Goal: Transaction & Acquisition: Purchase product/service

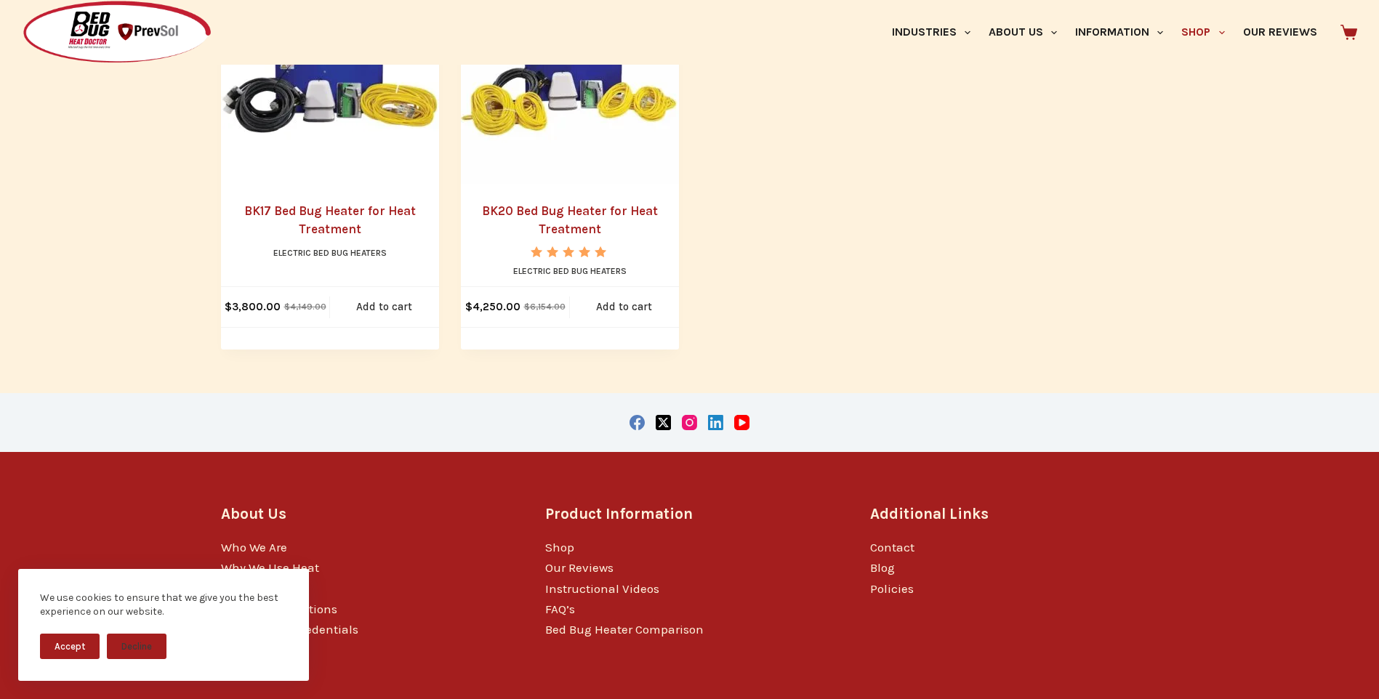
scroll to position [1313, 0]
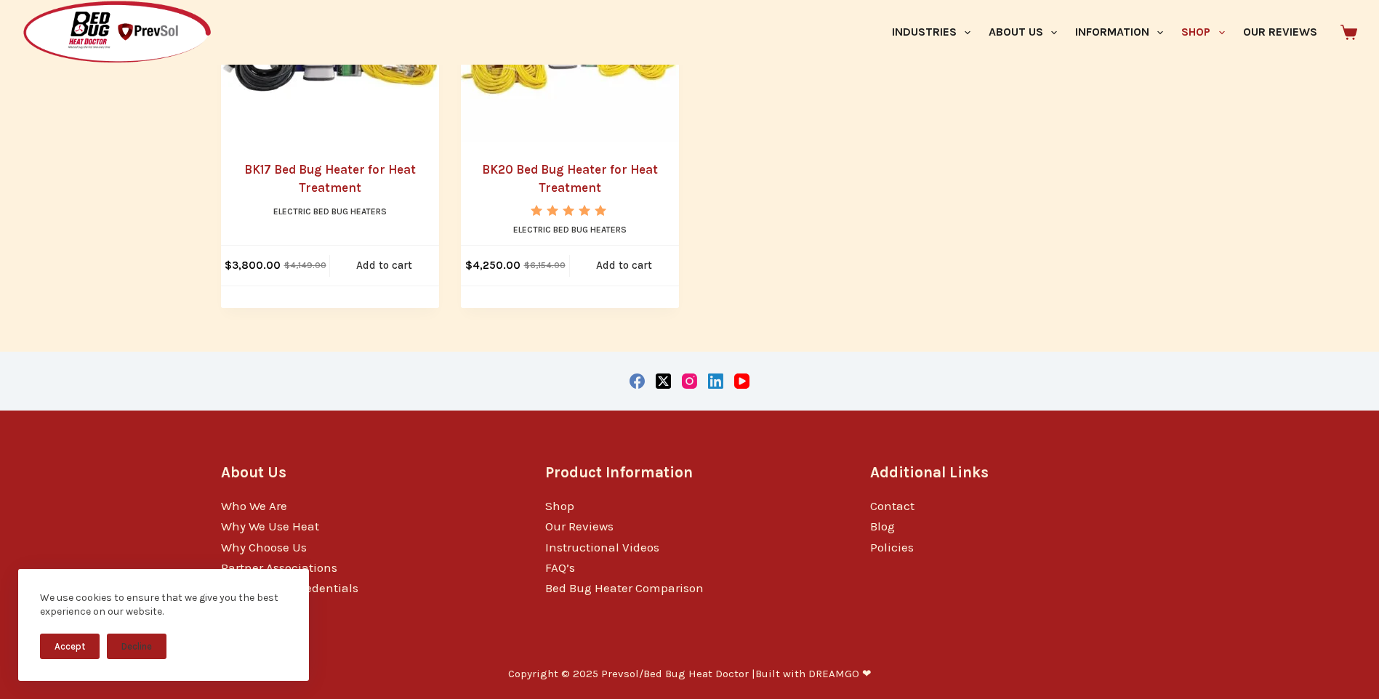
click at [579, 596] on li "Bed Bug Heater Comparison" at bounding box center [689, 588] width 289 height 20
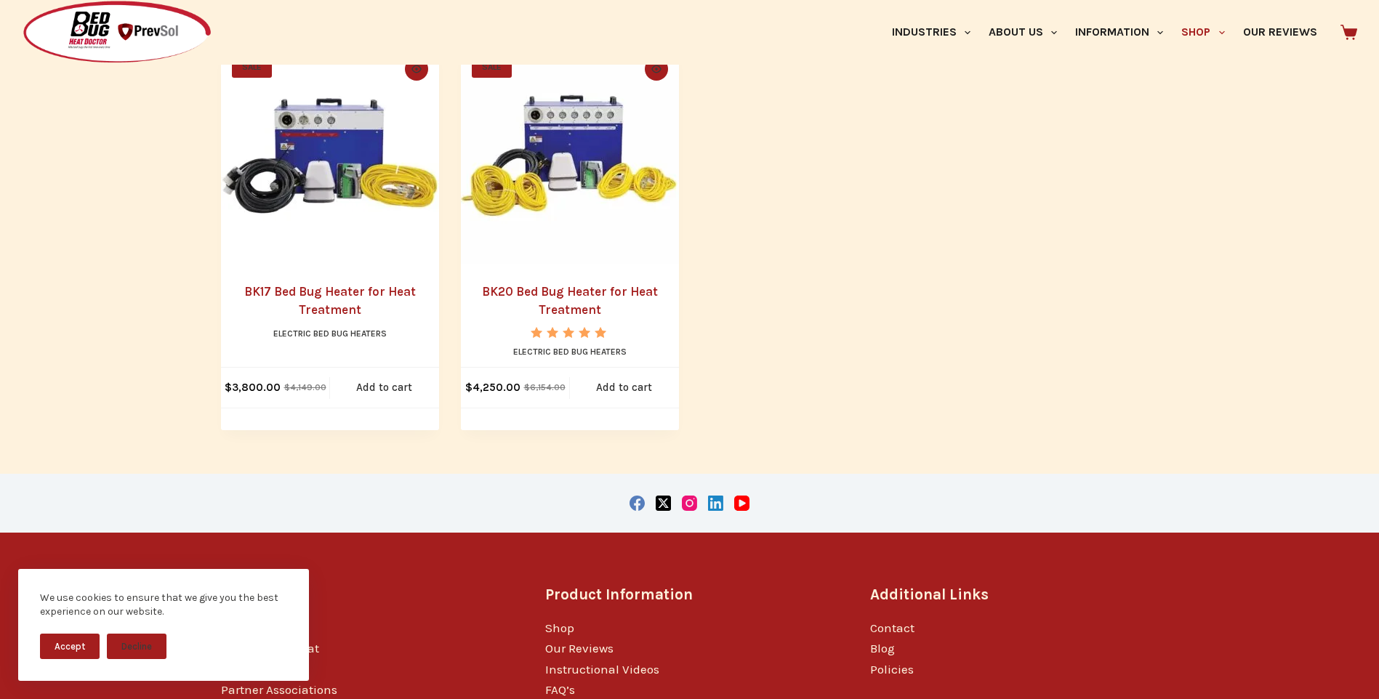
scroll to position [1132, 0]
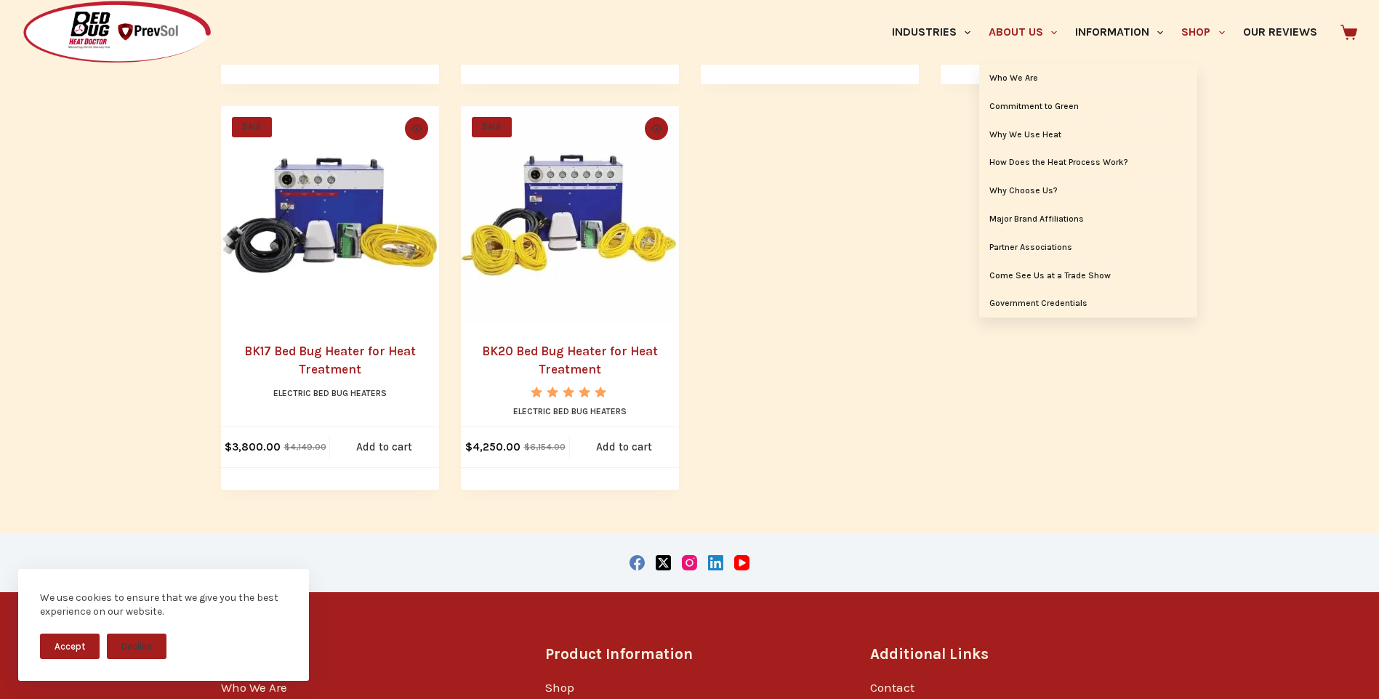
click at [1006, 6] on link "About Us" at bounding box center [1022, 32] width 87 height 65
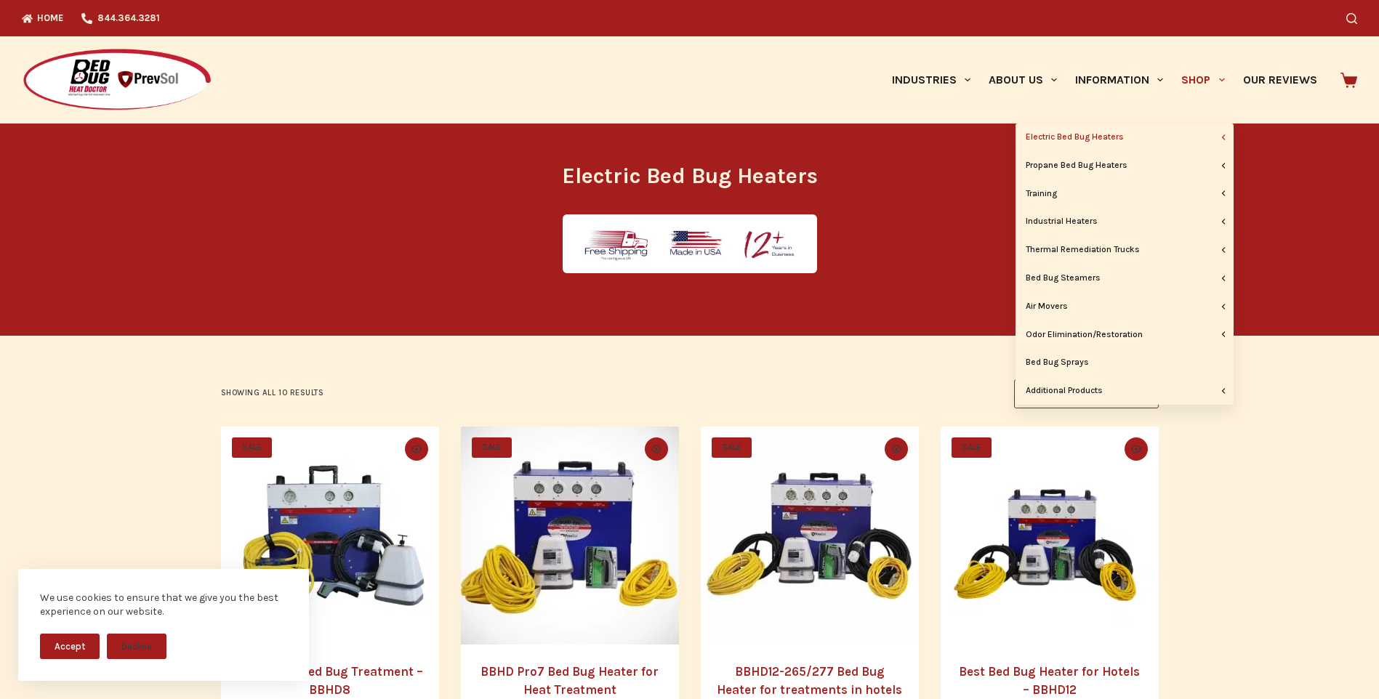
click at [1191, 79] on link "Shop" at bounding box center [1202, 79] width 61 height 87
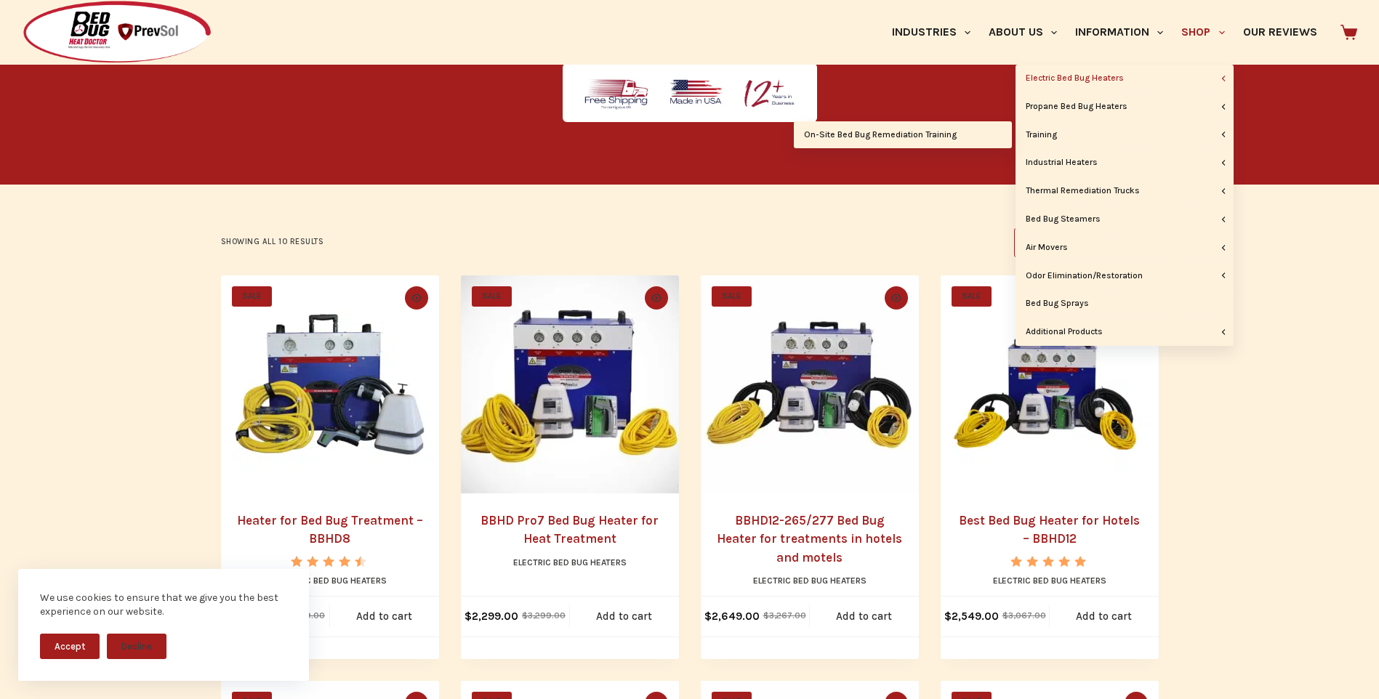
scroll to position [242, 0]
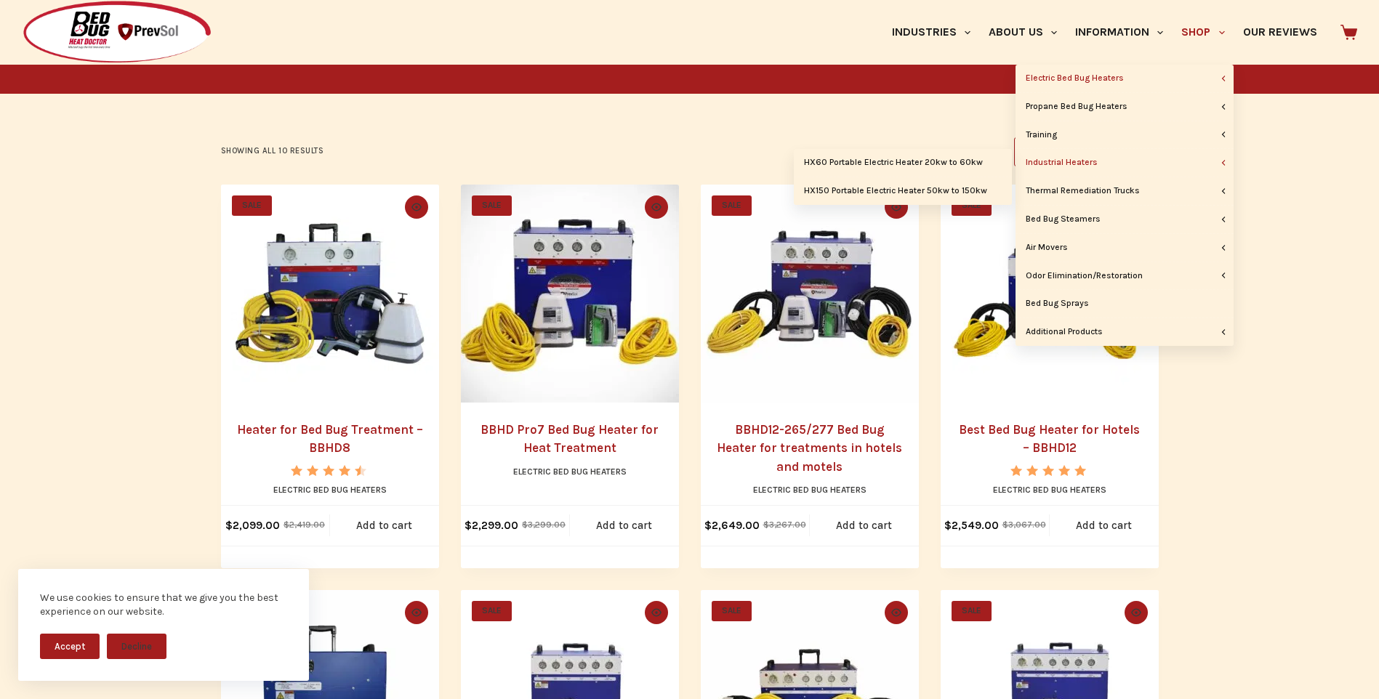
click at [1154, 158] on link "Industrial Heaters" at bounding box center [1124, 163] width 218 height 28
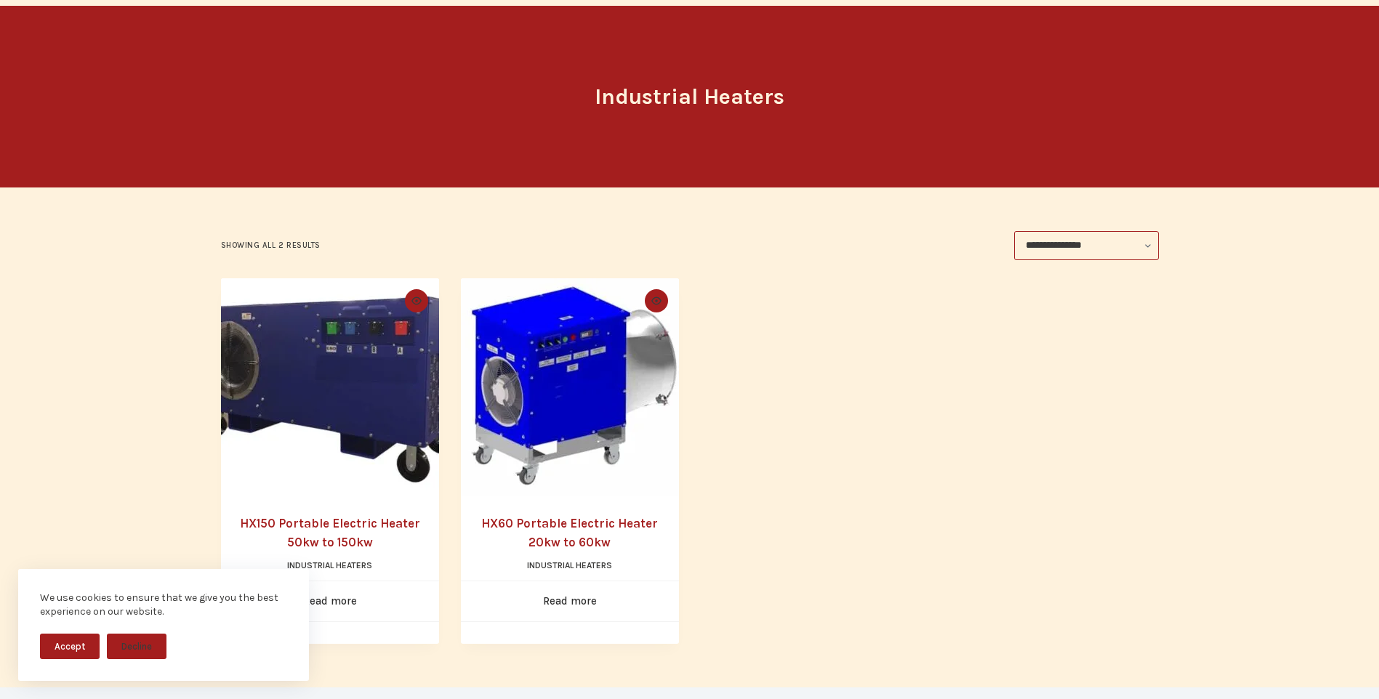
scroll to position [121, 0]
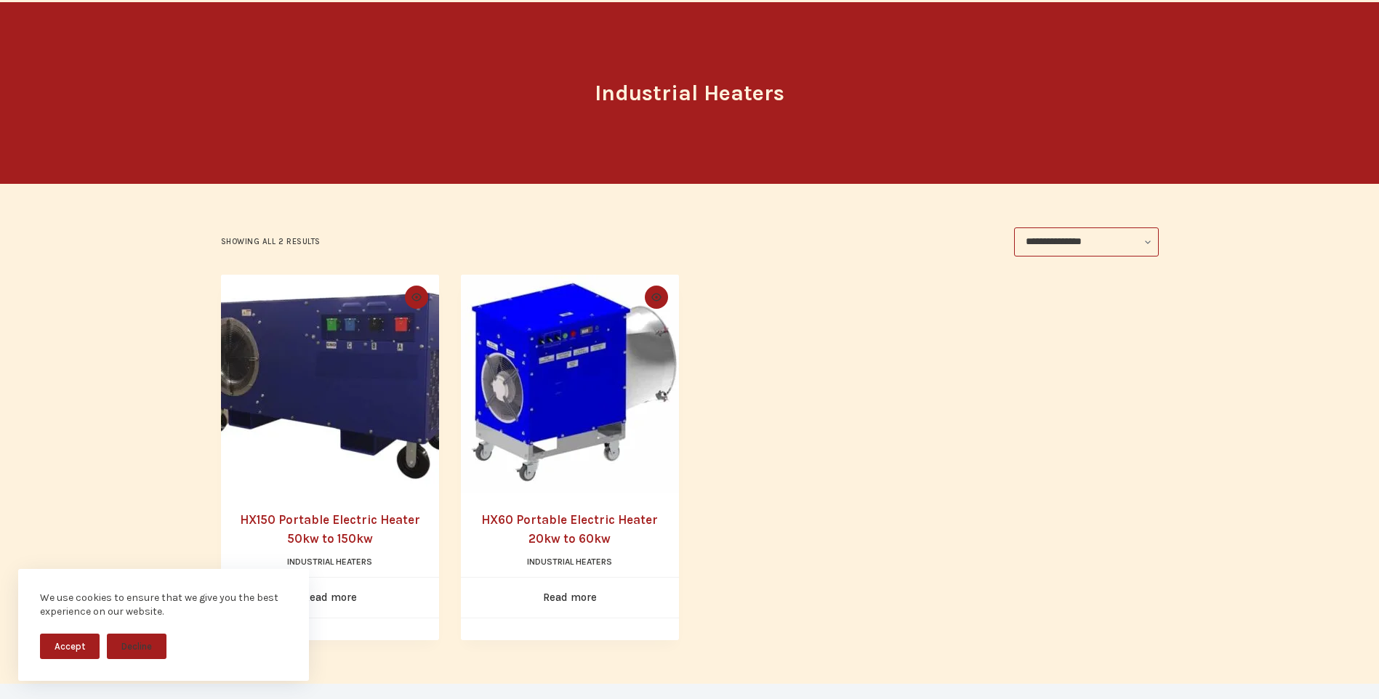
click at [504, 526] on link "HX60 Portable Electric Heater 20kw to 60kw" at bounding box center [569, 528] width 177 height 33
